Goal: Task Accomplishment & Management: Manage account settings

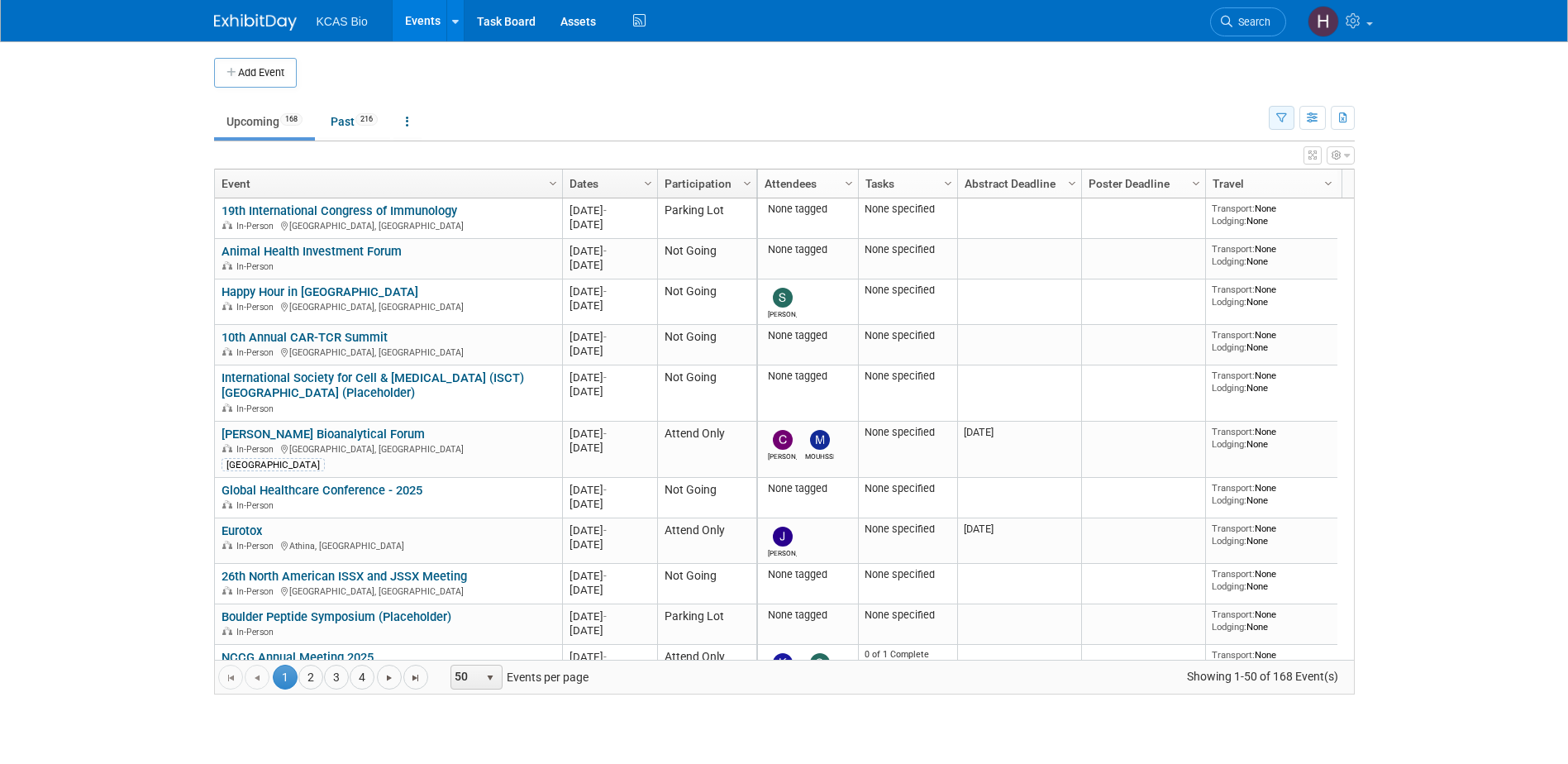
click at [1281, 111] on button "button" at bounding box center [1281, 118] width 25 height 24
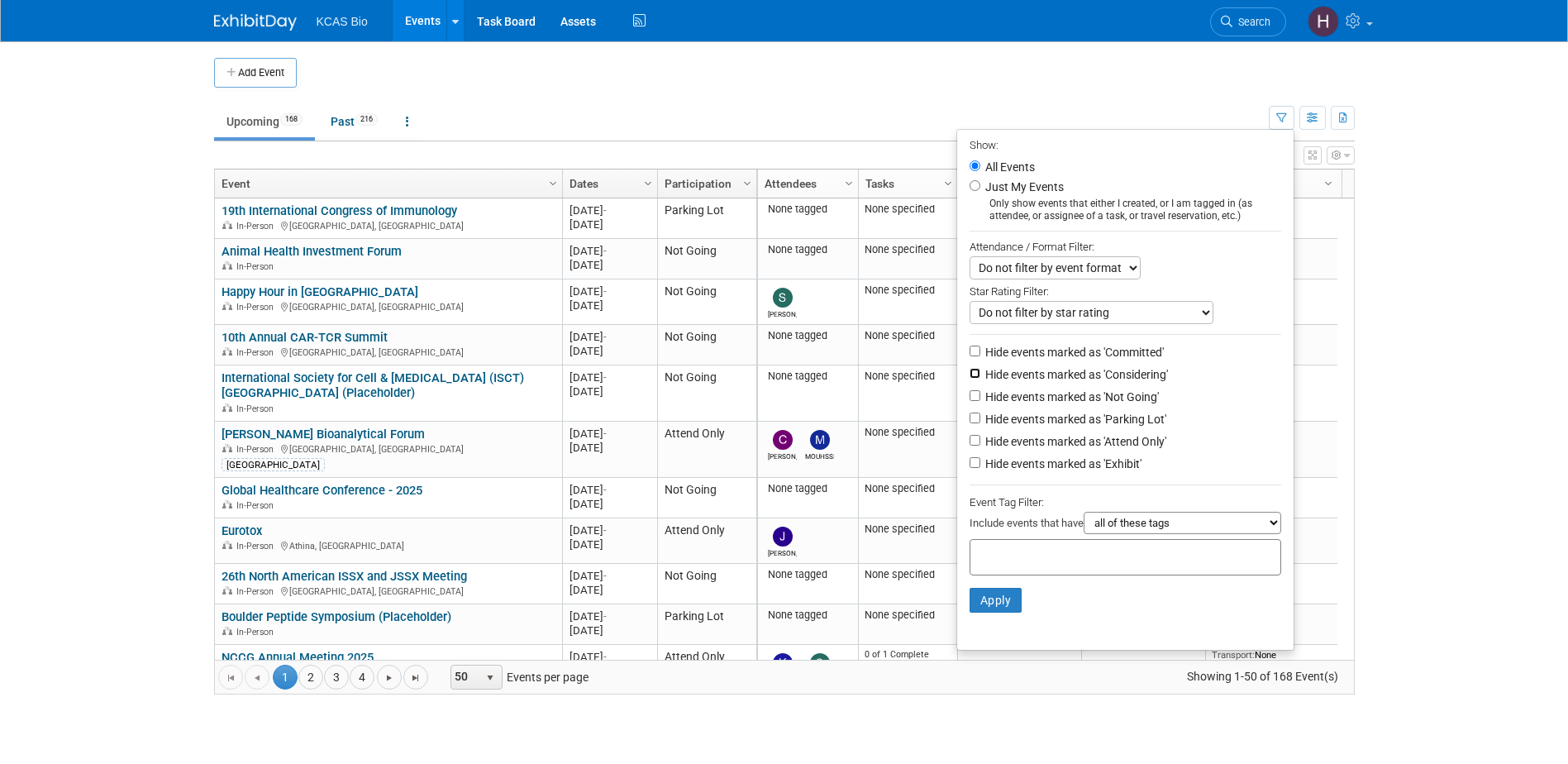
click at [970, 376] on input "Hide events marked as 'Considering'" at bounding box center [974, 372] width 10 height 10
checkbox input "true"
click at [970, 401] on input "Hide events marked as 'Not Going'" at bounding box center [974, 395] width 10 height 10
checkbox input "true"
click at [970, 419] on input "Hide events marked as 'Parking Lot'" at bounding box center [974, 417] width 10 height 10
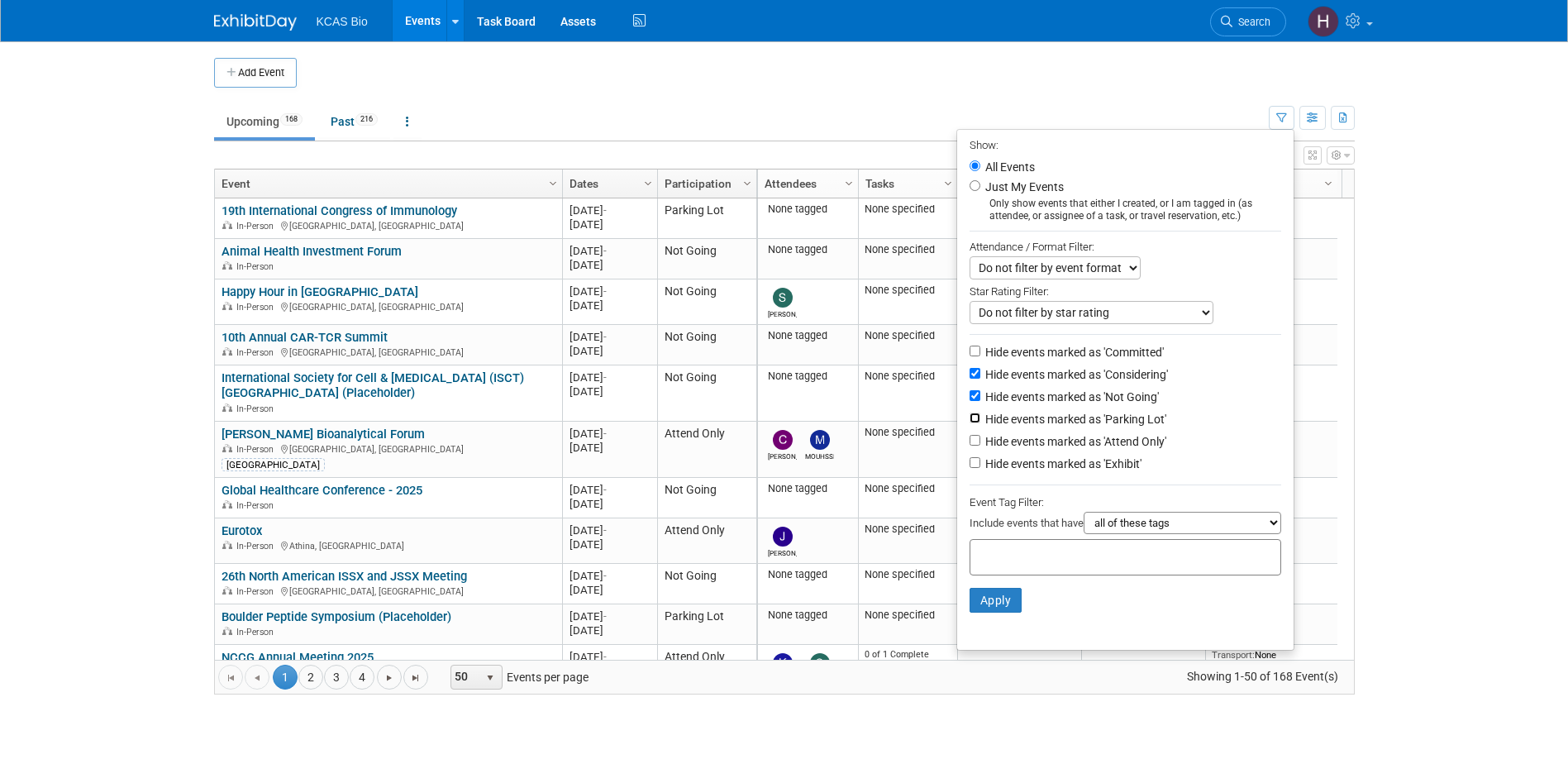
checkbox input "true"
click at [1005, 612] on button "Apply" at bounding box center [996, 599] width 53 height 25
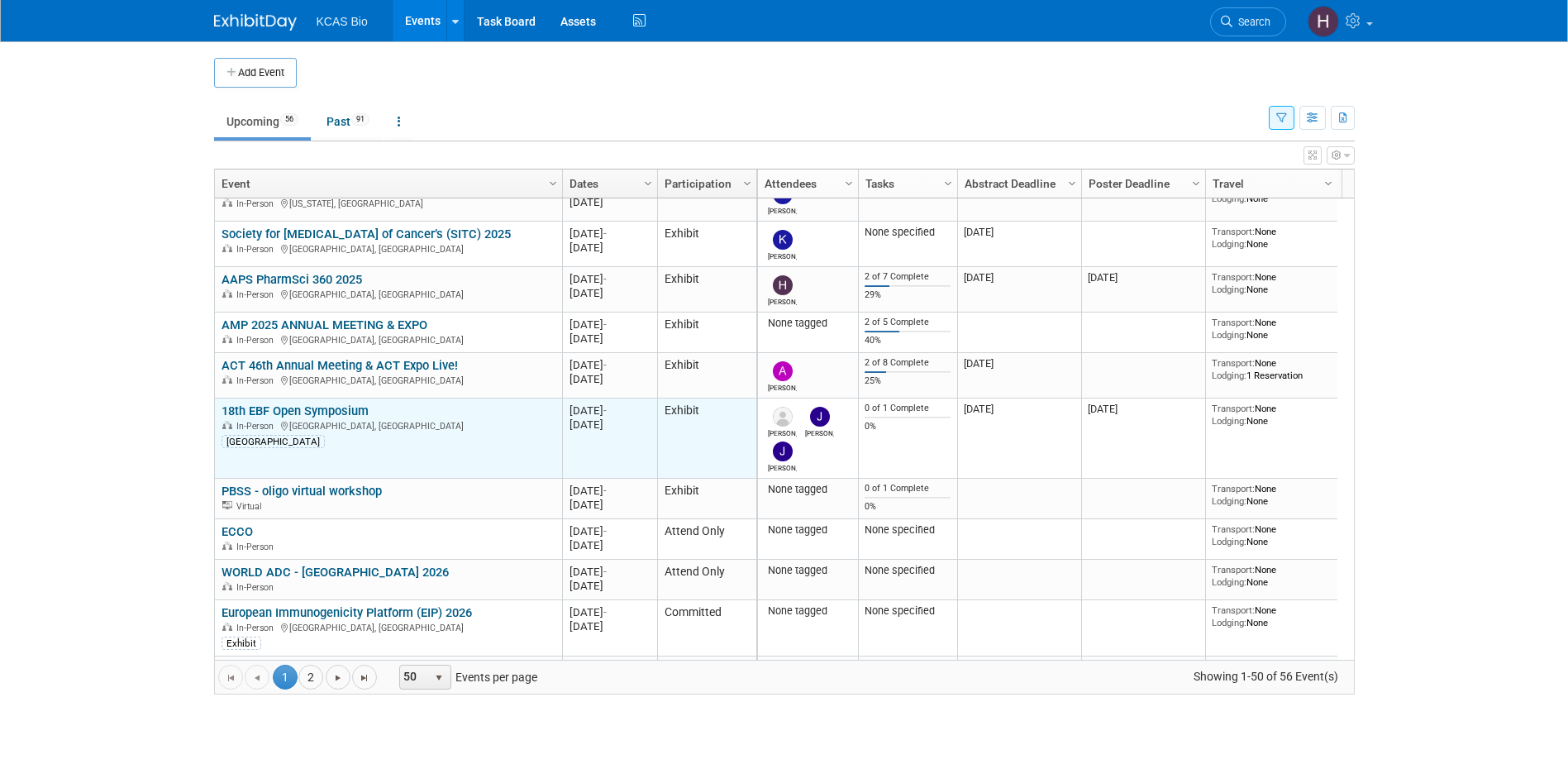
scroll to position [297, 0]
